Goal: Navigation & Orientation: Find specific page/section

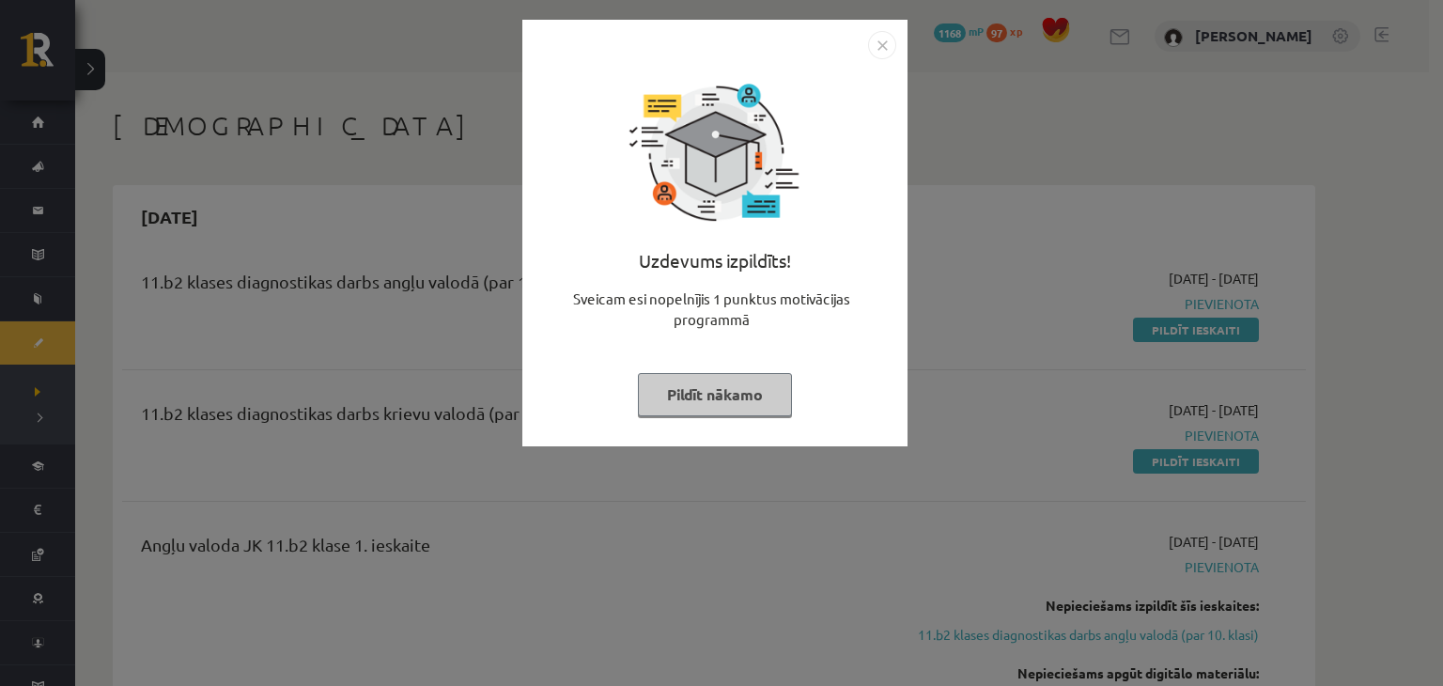
click at [889, 40] on img "Close" at bounding box center [882, 45] width 28 height 28
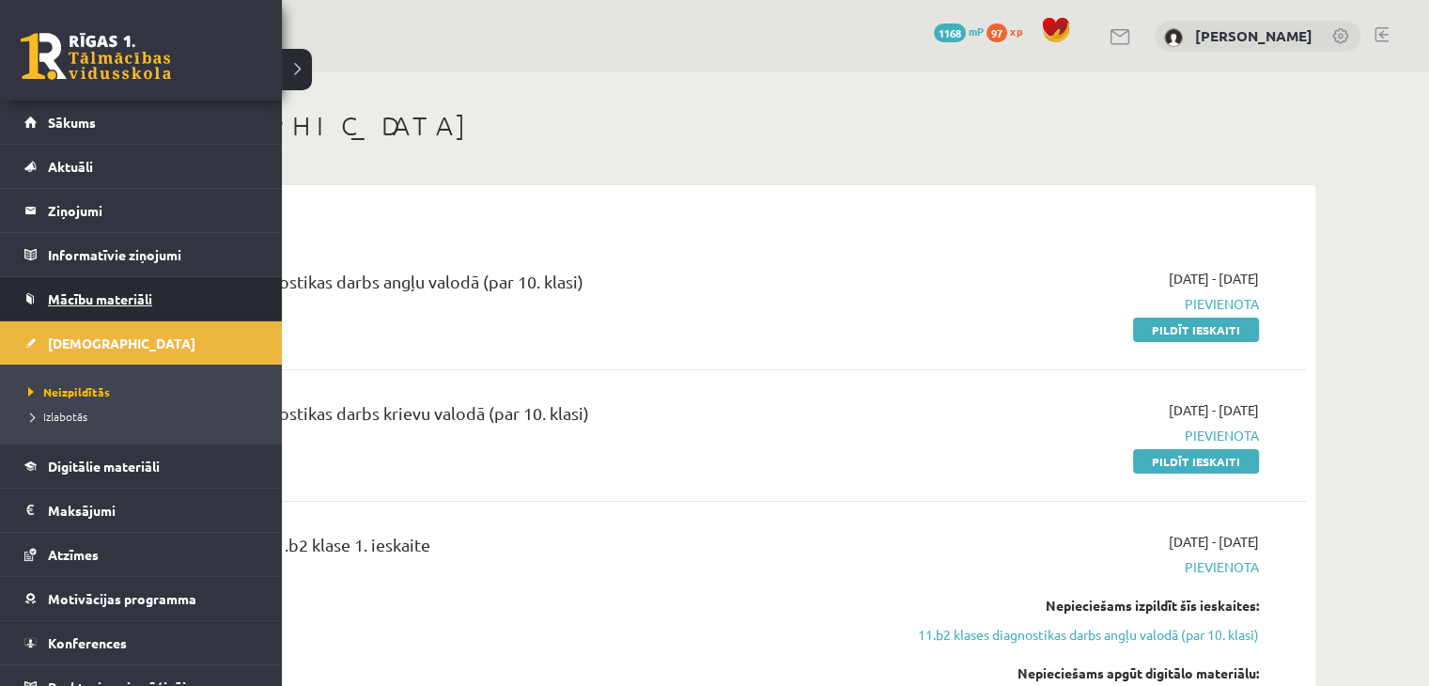
click at [50, 291] on span "Mācību materiāli" at bounding box center [100, 298] width 104 height 17
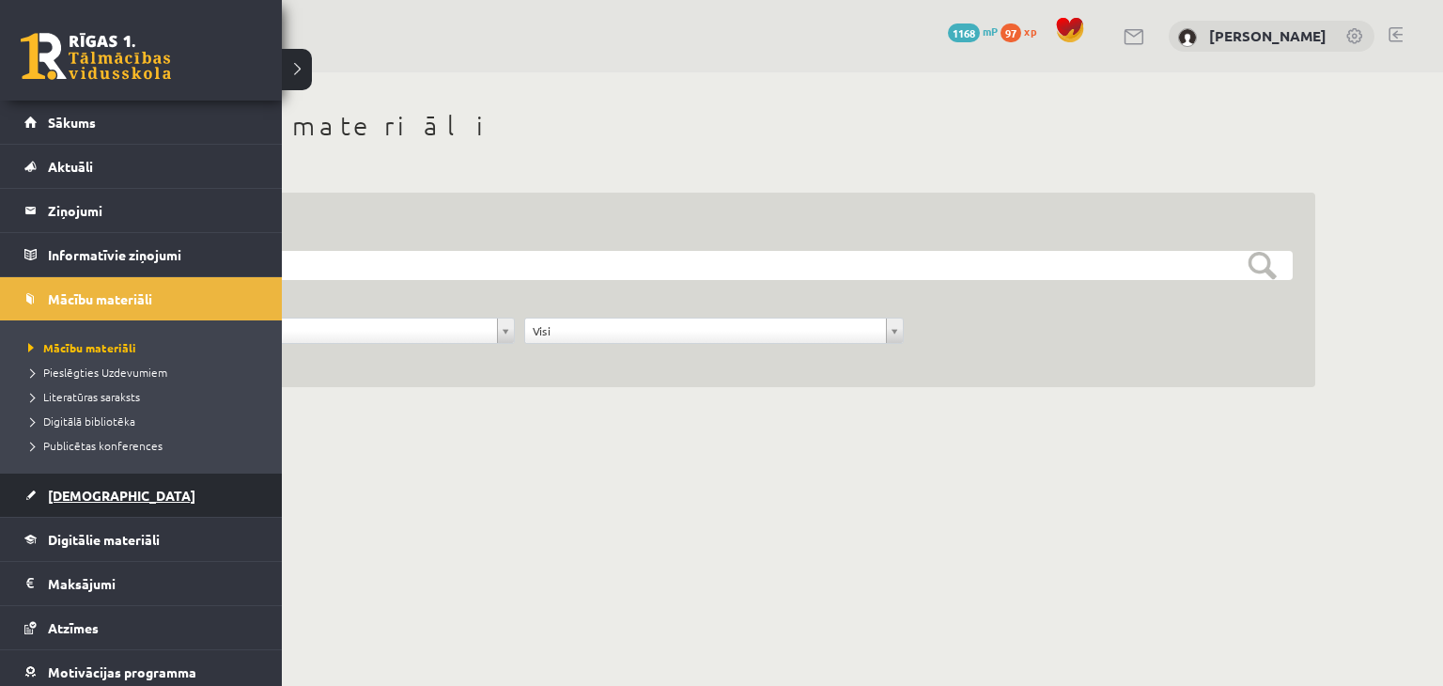
click at [77, 493] on span "[DEMOGRAPHIC_DATA]" at bounding box center [121, 495] width 147 height 17
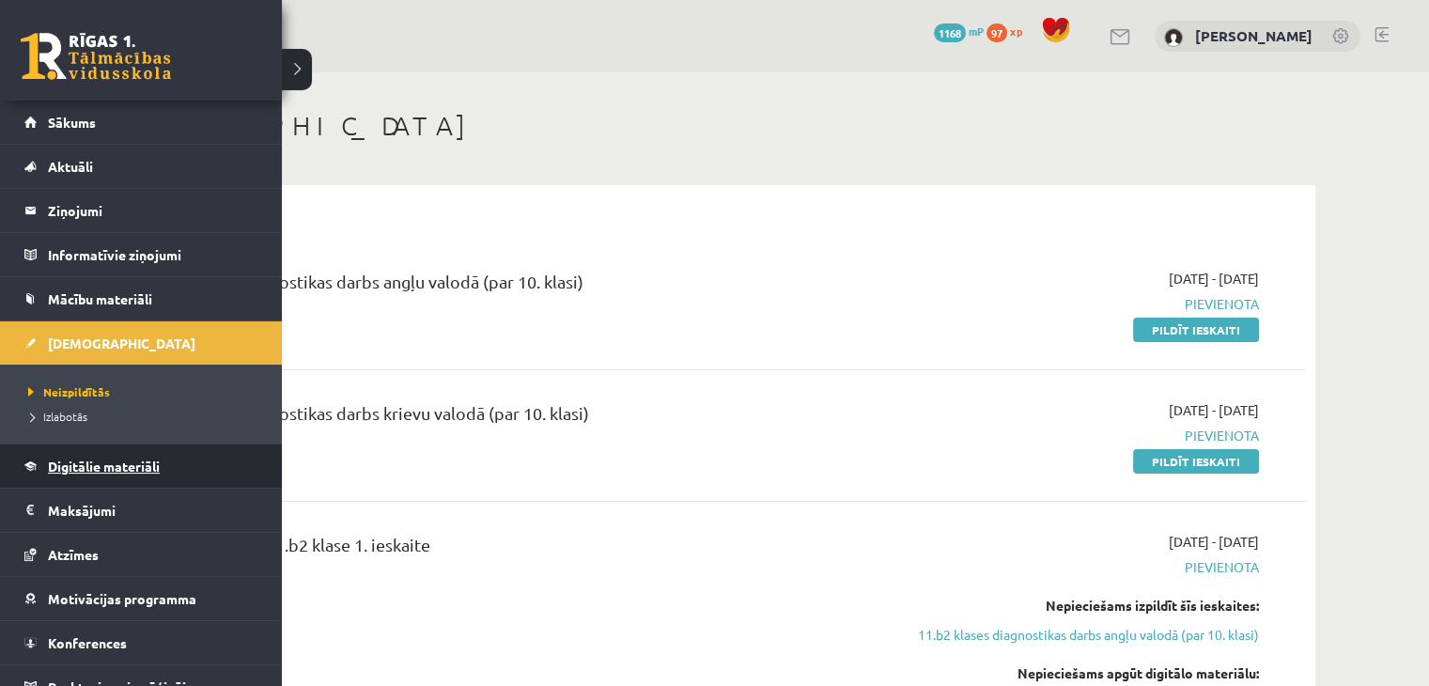
click at [92, 462] on span "Digitālie materiāli" at bounding box center [104, 465] width 112 height 17
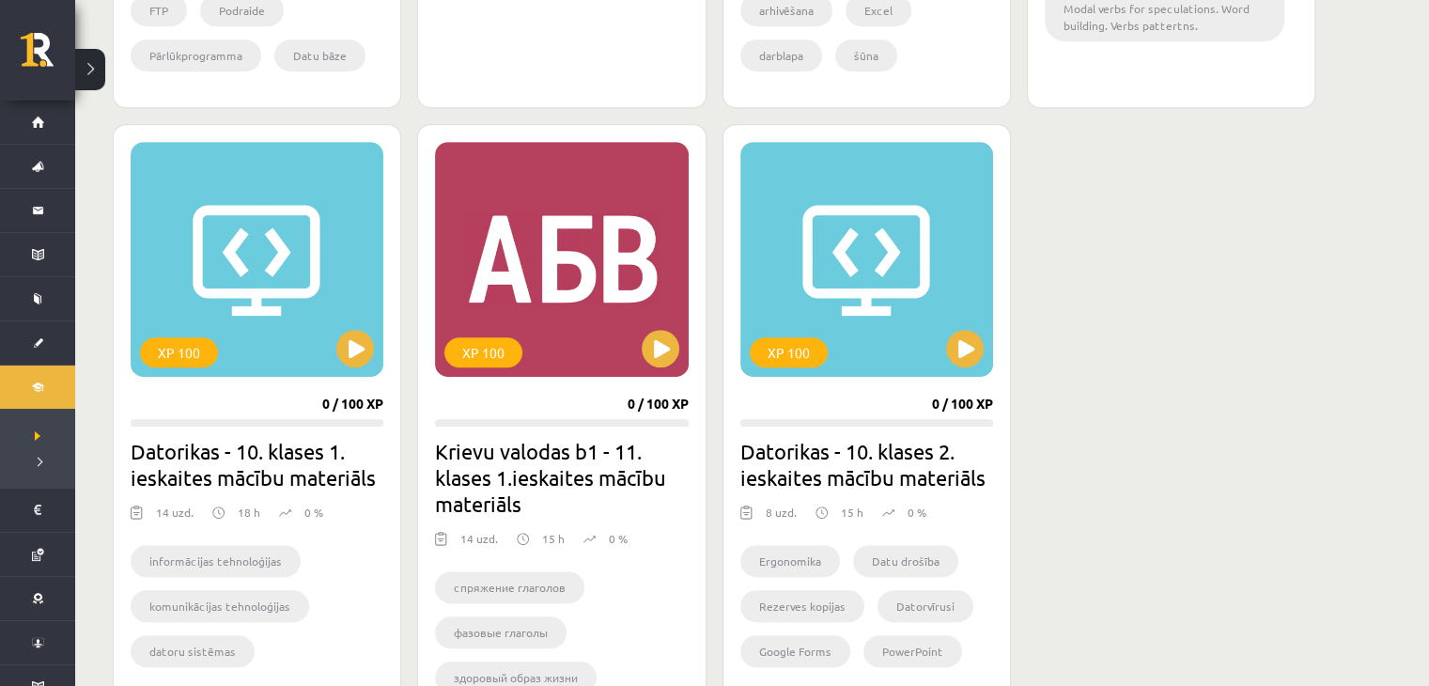
scroll to position [1051, 0]
